Goal: Task Accomplishment & Management: Use online tool/utility

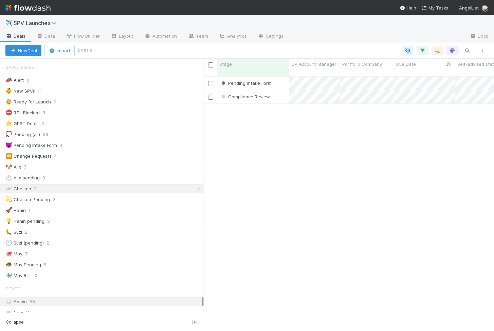
scroll to position [261, 290]
click at [282, 90] on div "In Progress (ALA)" at bounding box center [253, 96] width 72 height 13
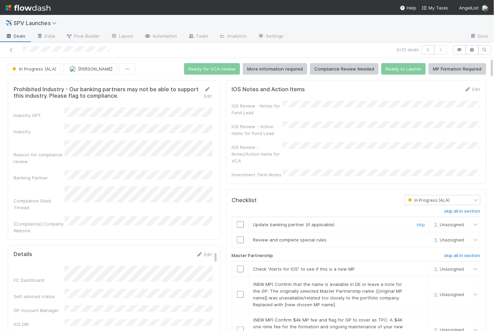
click at [239, 221] on input "checkbox" at bounding box center [240, 224] width 7 height 7
click at [239, 237] on input "checkbox" at bounding box center [240, 240] width 7 height 7
click at [239, 221] on input "checkbox" at bounding box center [240, 224] width 7 height 7
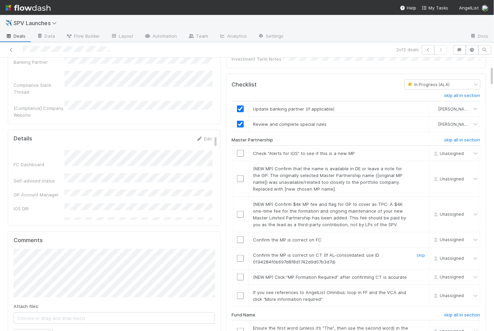
scroll to position [121, 0]
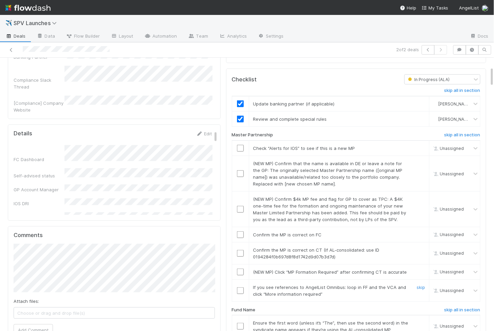
click at [241, 288] on input "checkbox" at bounding box center [240, 291] width 7 height 7
click at [240, 269] on input "checkbox" at bounding box center [240, 272] width 7 height 7
click at [241, 250] on input "checkbox" at bounding box center [240, 253] width 7 height 7
click at [240, 232] on input "checkbox" at bounding box center [240, 235] width 7 height 7
click at [239, 206] on input "checkbox" at bounding box center [240, 209] width 7 height 7
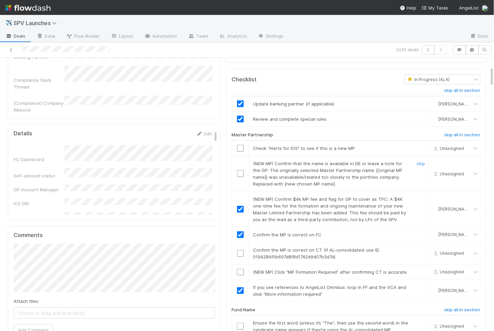
click at [240, 170] on input "checkbox" at bounding box center [240, 173] width 7 height 7
click at [239, 145] on input "checkbox" at bounding box center [240, 148] width 7 height 7
click at [242, 248] on td at bounding box center [240, 253] width 17 height 22
click at [240, 250] on input "checkbox" at bounding box center [240, 253] width 7 height 7
click at [241, 269] on input "checkbox" at bounding box center [240, 272] width 7 height 7
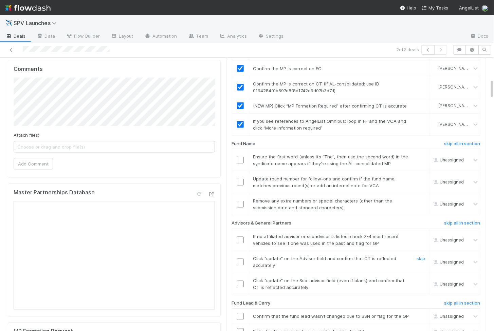
scroll to position [288, 0]
click at [242, 201] on input "checkbox" at bounding box center [240, 204] width 7 height 7
click at [240, 179] on input "checkbox" at bounding box center [240, 182] width 7 height 7
click at [239, 157] on input "checkbox" at bounding box center [240, 160] width 7 height 7
click at [239, 179] on input "checkbox" at bounding box center [240, 182] width 7 height 7
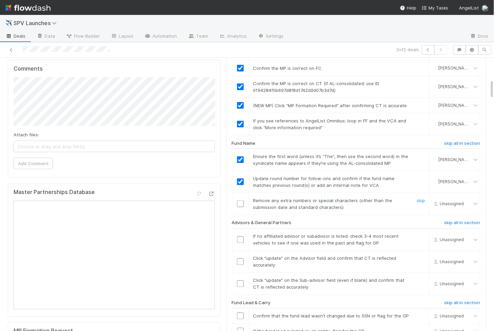
click at [239, 201] on input "checkbox" at bounding box center [240, 204] width 7 height 7
click at [242, 281] on input "checkbox" at bounding box center [240, 284] width 7 height 7
click at [241, 259] on input "checkbox" at bounding box center [240, 262] width 7 height 7
click at [241, 237] on input "checkbox" at bounding box center [240, 240] width 7 height 7
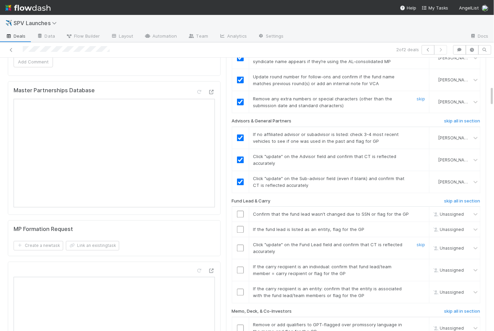
scroll to position [402, 0]
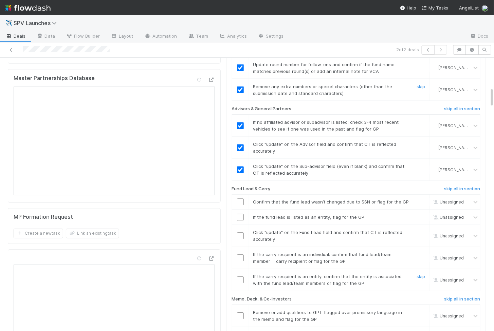
click at [240, 277] on input "checkbox" at bounding box center [240, 280] width 7 height 7
click at [240, 252] on td at bounding box center [240, 259] width 17 height 22
click at [240, 255] on input "checkbox" at bounding box center [240, 258] width 7 height 7
click at [239, 233] on input "checkbox" at bounding box center [240, 236] width 7 height 7
click at [238, 214] on input "checkbox" at bounding box center [240, 217] width 7 height 7
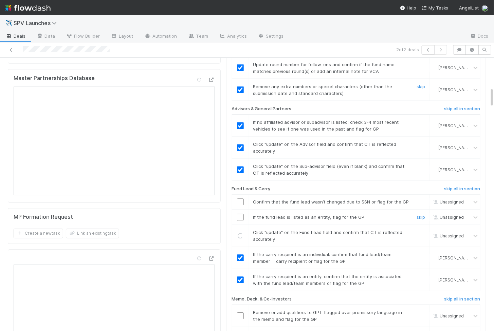
click at [240, 199] on input "checkbox" at bounding box center [240, 202] width 7 height 7
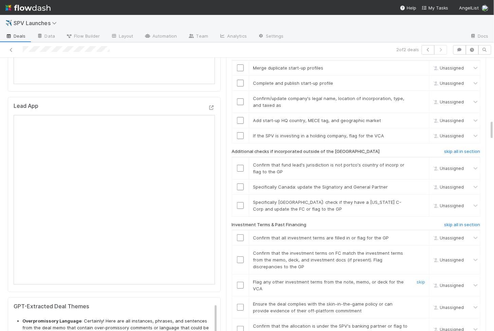
scroll to position [830, 0]
click at [456, 150] on h6 "skip all in section" at bounding box center [462, 152] width 36 height 5
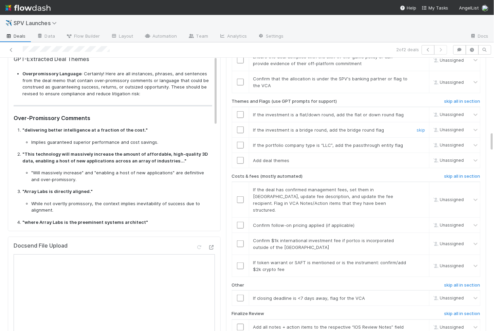
scroll to position [1081, 0]
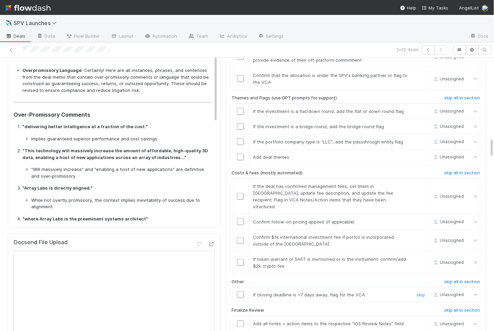
click at [240, 292] on input "checkbox" at bounding box center [240, 295] width 7 height 7
click at [240, 259] on input "checkbox" at bounding box center [240, 262] width 7 height 7
click at [240, 237] on input "checkbox" at bounding box center [240, 240] width 7 height 7
click at [240, 219] on input "checkbox" at bounding box center [240, 222] width 7 height 7
click at [240, 193] on input "checkbox" at bounding box center [240, 196] width 7 height 7
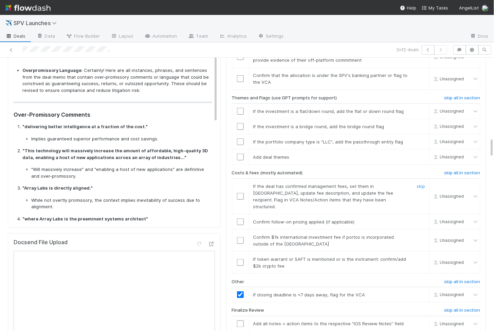
checkbox input "true"
click at [243, 259] on input "checkbox" at bounding box center [240, 262] width 7 height 7
click at [242, 230] on td at bounding box center [240, 241] width 17 height 22
click at [242, 237] on input "checkbox" at bounding box center [240, 240] width 7 height 7
click at [240, 219] on input "checkbox" at bounding box center [240, 222] width 7 height 7
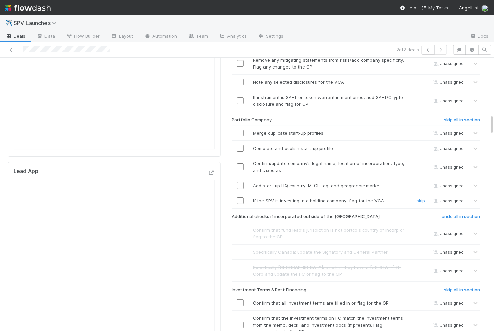
scroll to position [764, 0]
click at [238, 199] on input "checkbox" at bounding box center [240, 202] width 7 height 7
click at [240, 183] on input "checkbox" at bounding box center [240, 186] width 7 height 7
click at [239, 165] on input "checkbox" at bounding box center [240, 168] width 7 height 7
click at [241, 146] on input "checkbox" at bounding box center [240, 149] width 7 height 7
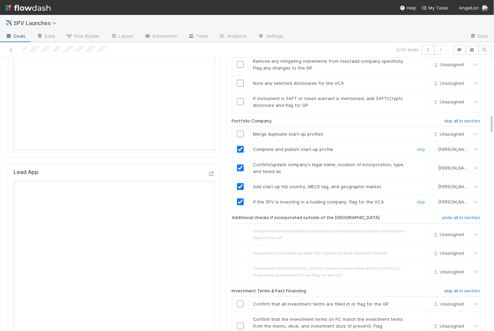
click at [240, 131] on input "checkbox" at bounding box center [240, 134] width 7 height 7
click at [241, 131] on input "checkbox" at bounding box center [240, 134] width 7 height 7
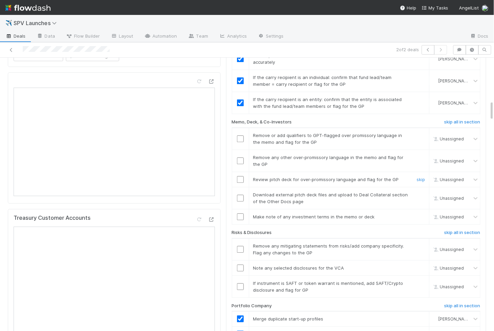
scroll to position [575, 0]
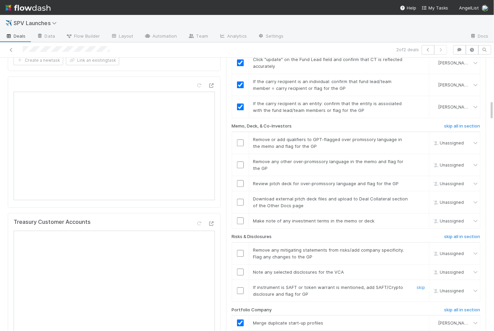
click at [242, 288] on input "checkbox" at bounding box center [240, 291] width 7 height 7
click at [242, 264] on td at bounding box center [240, 271] width 17 height 15
click at [242, 269] on input "checkbox" at bounding box center [240, 272] width 7 height 7
click at [238, 242] on td at bounding box center [240, 253] width 17 height 22
click at [239, 250] on input "checkbox" at bounding box center [240, 253] width 7 height 7
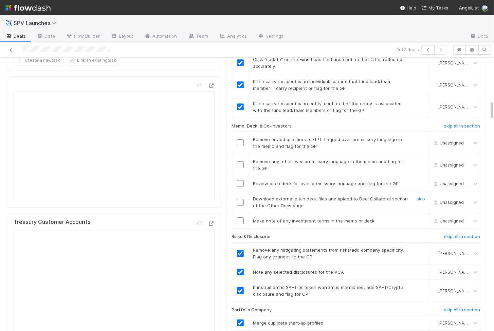
click at [240, 199] on input "checkbox" at bounding box center [240, 202] width 7 height 7
click at [239, 218] on input "checkbox" at bounding box center [240, 221] width 7 height 7
click at [243, 180] on input "checkbox" at bounding box center [240, 183] width 7 height 7
click at [241, 218] on input "checkbox" at bounding box center [240, 221] width 7 height 7
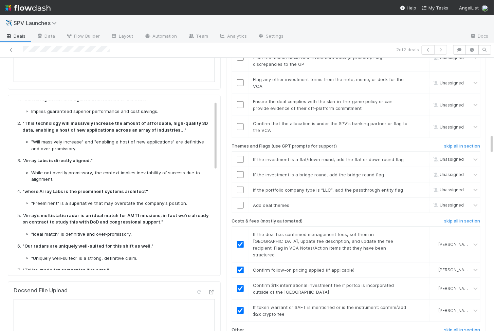
scroll to position [0, 0]
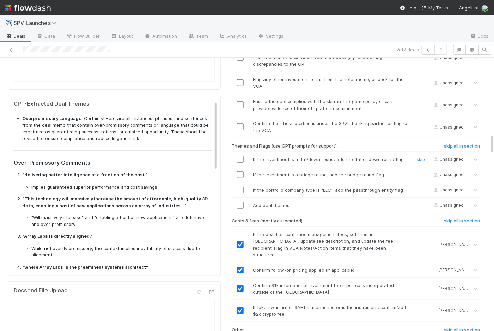
click at [241, 156] on input "checkbox" at bounding box center [240, 159] width 7 height 7
click at [241, 171] on input "checkbox" at bounding box center [240, 174] width 7 height 7
click at [241, 187] on input "checkbox" at bounding box center [240, 190] width 7 height 7
click at [241, 202] on input "checkbox" at bounding box center [240, 205] width 7 height 7
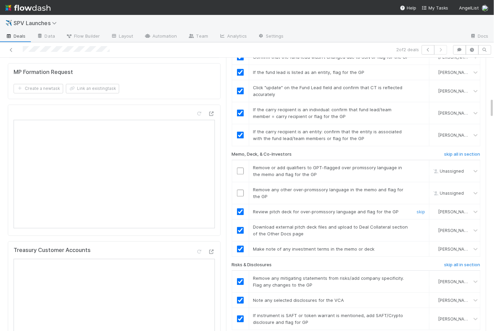
scroll to position [540, 0]
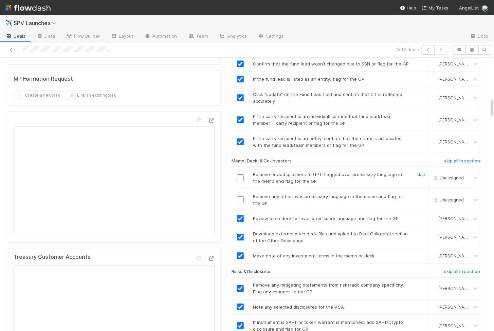
click at [240, 175] on input "checkbox" at bounding box center [240, 178] width 7 height 7
click at [240, 197] on input "checkbox" at bounding box center [240, 200] width 7 height 7
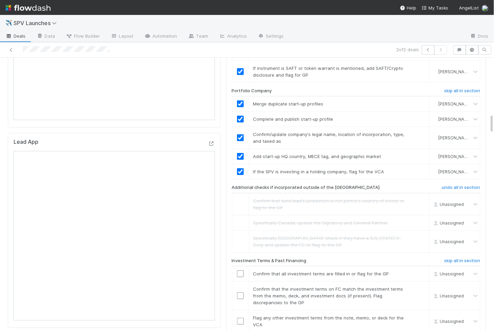
scroll to position [895, 0]
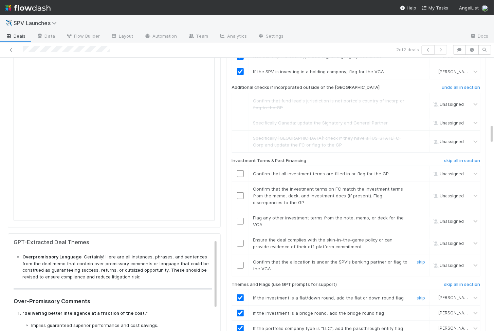
click at [241, 262] on input "checkbox" at bounding box center [240, 265] width 7 height 7
click at [241, 240] on input "checkbox" at bounding box center [240, 243] width 7 height 7
click at [240, 218] on input "checkbox" at bounding box center [240, 221] width 7 height 7
click at [240, 193] on input "checkbox" at bounding box center [240, 196] width 7 height 7
click at [239, 170] on input "checkbox" at bounding box center [240, 173] width 7 height 7
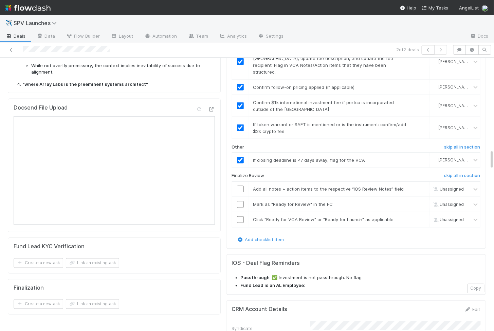
scroll to position [1243, 0]
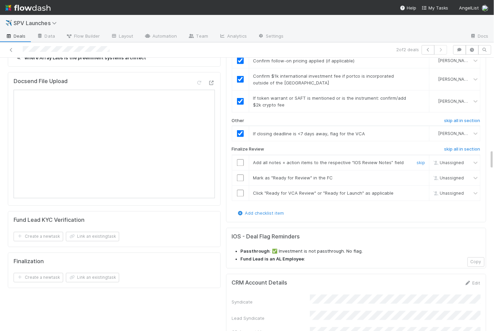
click at [238, 160] on input "checkbox" at bounding box center [240, 163] width 7 height 7
click at [239, 175] on input "checkbox" at bounding box center [240, 178] width 7 height 7
click at [239, 190] on input "checkbox" at bounding box center [240, 193] width 7 height 7
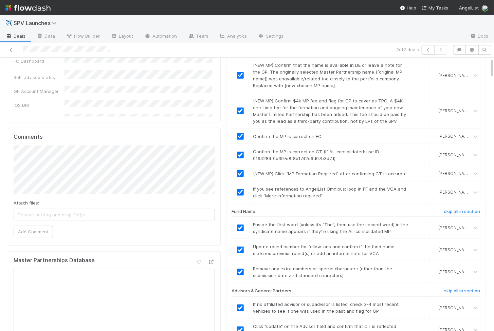
scroll to position [0, 0]
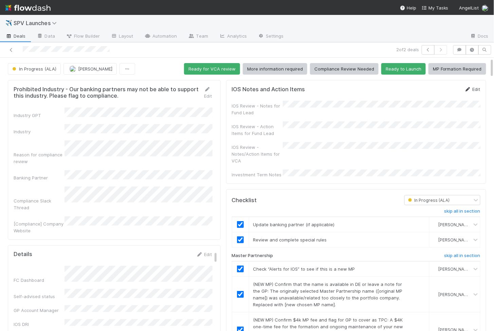
click at [473, 89] on link "Edit" at bounding box center [472, 89] width 16 height 5
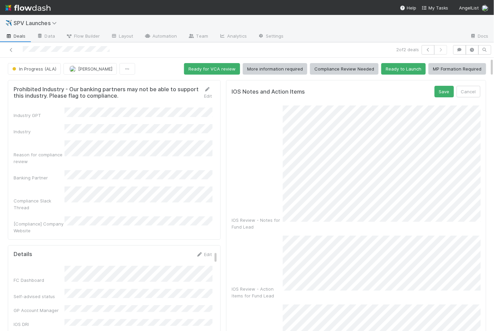
click at [440, 97] on form "IOS Notes and Action Items Save Cancel IOS Review - Notes for Fund Lead IOS Rev…" at bounding box center [356, 255] width 249 height 338
click at [445, 89] on button "Save" at bounding box center [444, 92] width 19 height 12
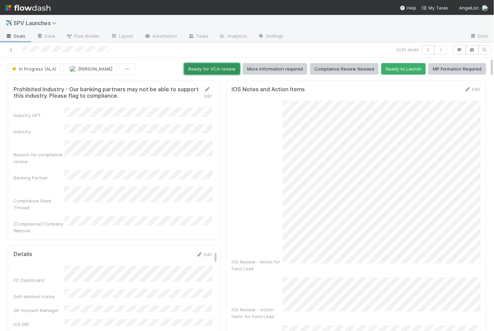
click at [205, 67] on button "Ready for VCA review" at bounding box center [212, 69] width 56 height 12
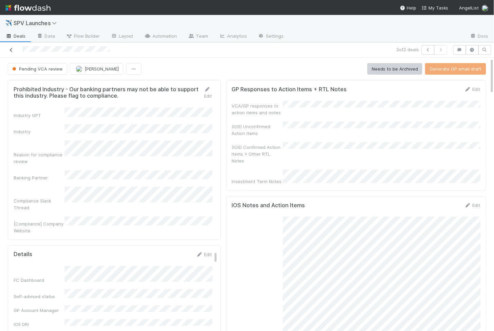
click at [14, 49] on icon at bounding box center [11, 50] width 7 height 4
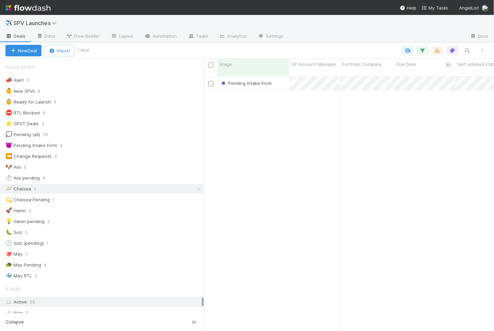
scroll to position [260, 290]
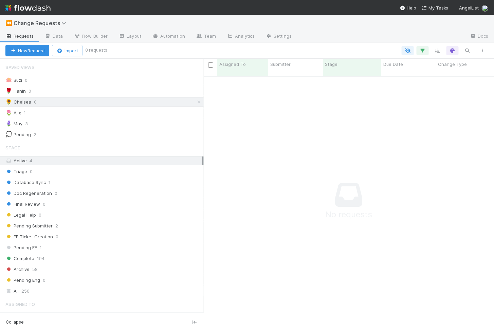
scroll to position [260, 290]
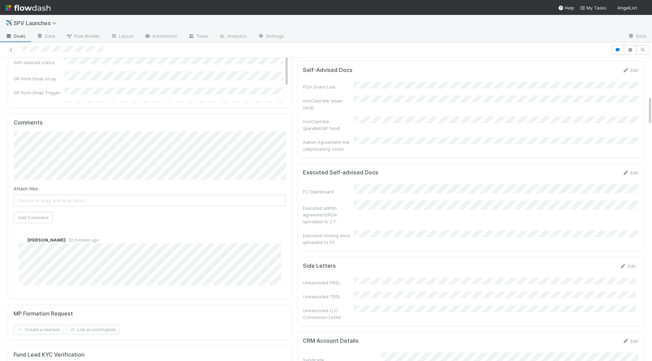
scroll to position [488, 0]
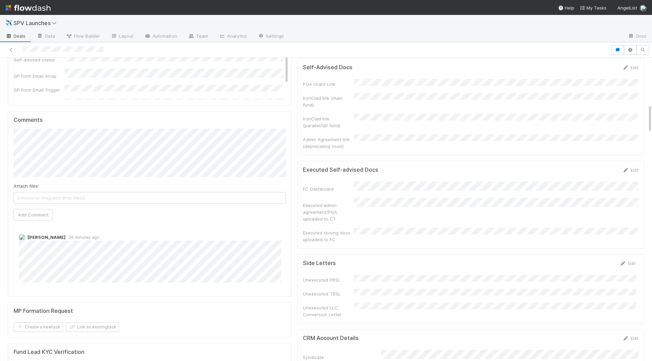
click at [112, 176] on div "Attach files: Choose or drag and drop file(s) Add Comment" at bounding box center [150, 175] width 272 height 92
click at [53, 151] on span "[PERSON_NAME]" at bounding box center [48, 150] width 34 height 5
click at [32, 209] on button "Add Comment" at bounding box center [33, 215] width 39 height 12
